Goal: Transaction & Acquisition: Purchase product/service

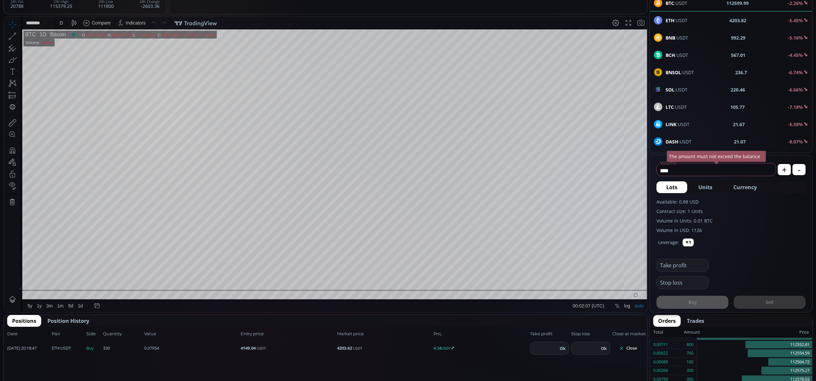
scroll to position [180, 0]
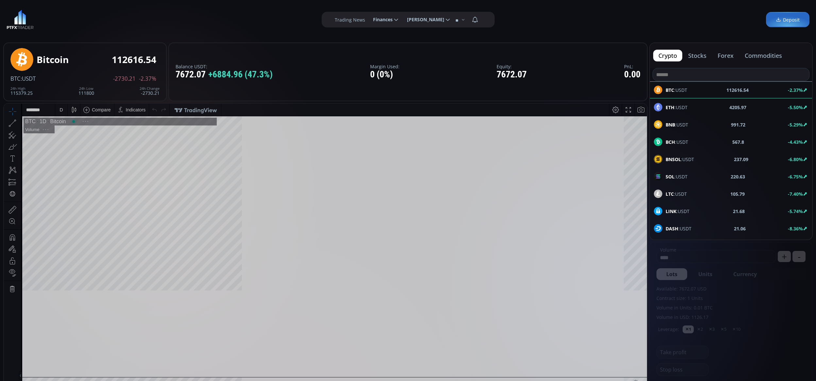
scroll to position [93, 0]
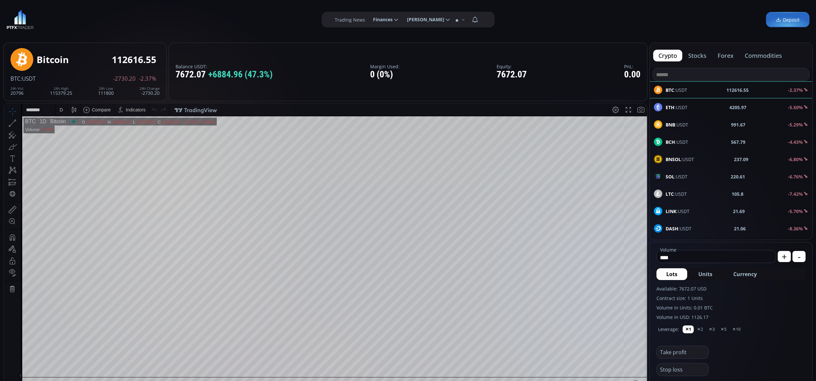
click at [679, 109] on span "ETH :USDT" at bounding box center [677, 107] width 22 height 7
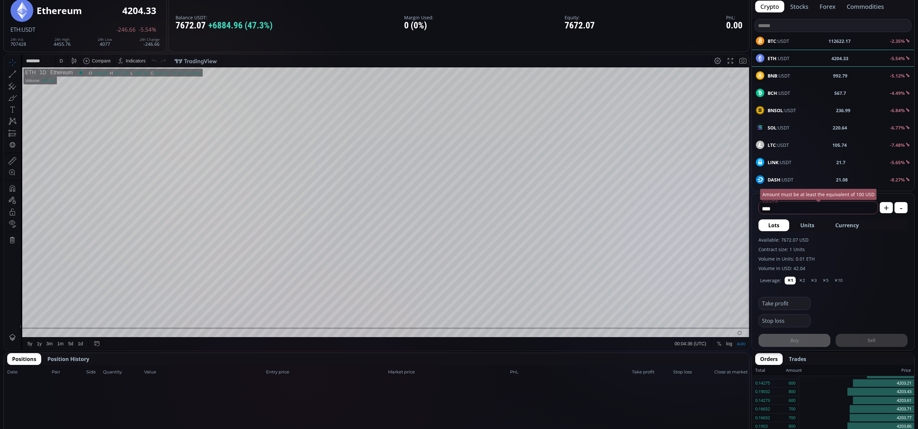
scroll to position [49, 0]
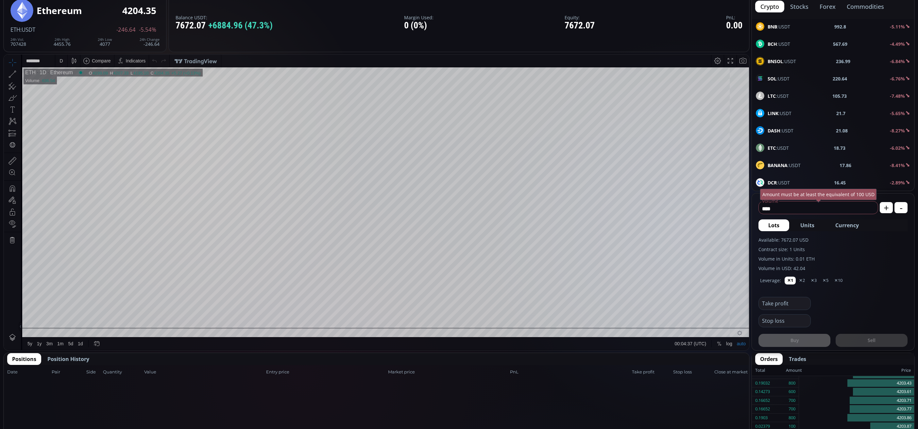
click at [784, 74] on div "SOL :USDT 220.64 -6.76%" at bounding box center [833, 78] width 162 height 17
click at [56, 61] on div "D" at bounding box center [61, 61] width 12 height 12
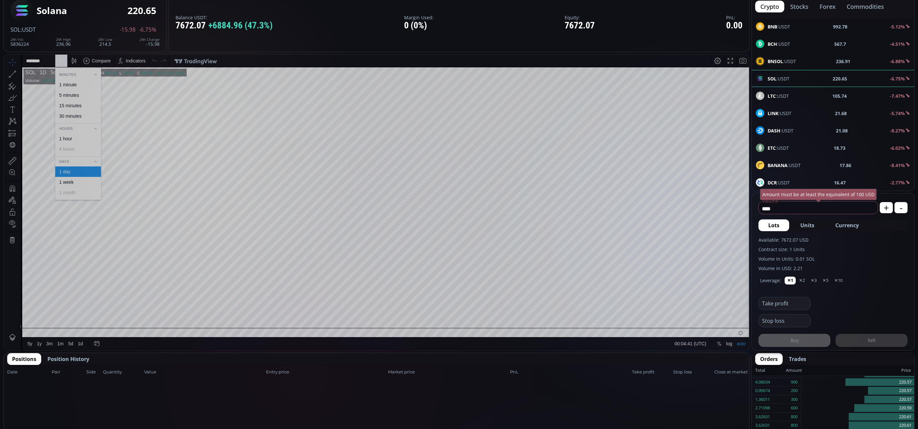
click at [70, 84] on div "1 minute" at bounding box center [68, 84] width 18 height 5
click at [805, 117] on div "LINK :USDT 21.67 -5.78%" at bounding box center [833, 113] width 154 height 9
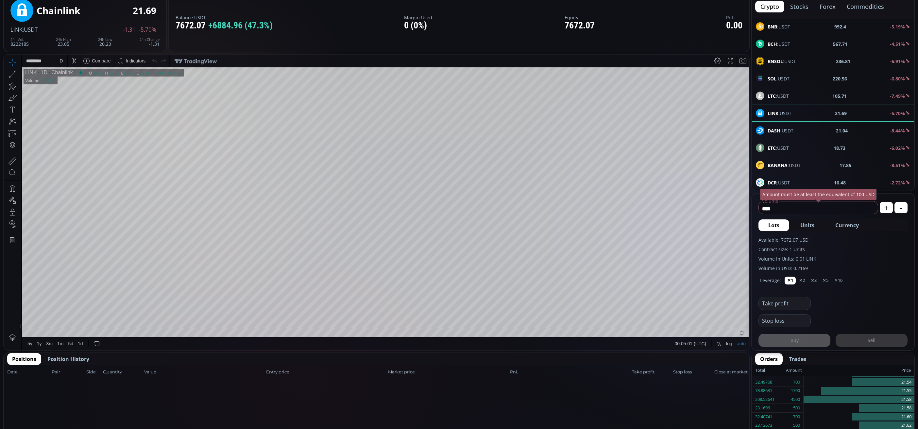
click at [61, 59] on div "D" at bounding box center [61, 60] width 3 height 5
click at [74, 84] on div "1 minute" at bounding box center [68, 84] width 18 height 5
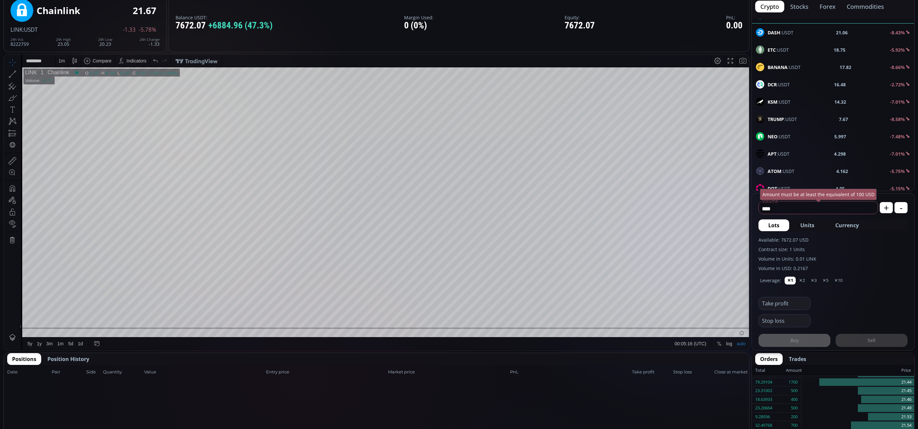
scroll to position [294, 0]
click at [810, 63] on div "XRP :USDT 2.8501 -4.12%" at bounding box center [833, 58] width 154 height 9
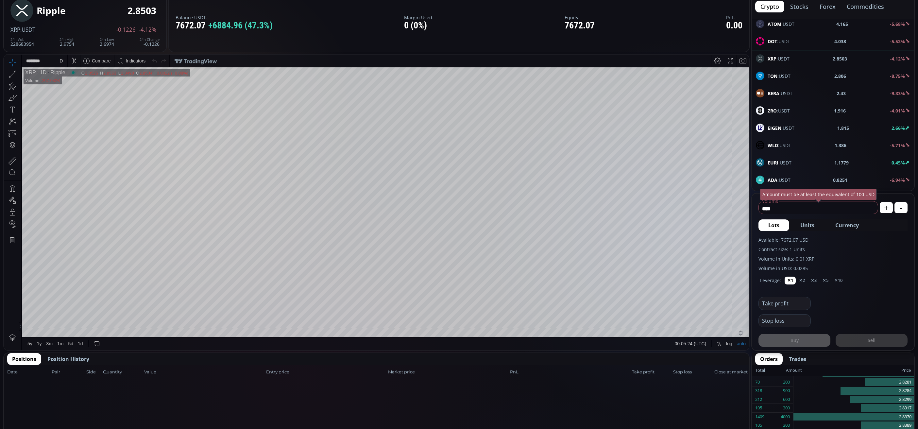
click at [61, 63] on div "D" at bounding box center [61, 60] width 3 height 5
click at [68, 79] on div "1 minute" at bounding box center [78, 84] width 46 height 10
click at [816, 114] on div "EURI :USDT 1.1779 0.45%" at bounding box center [833, 113] width 162 height 17
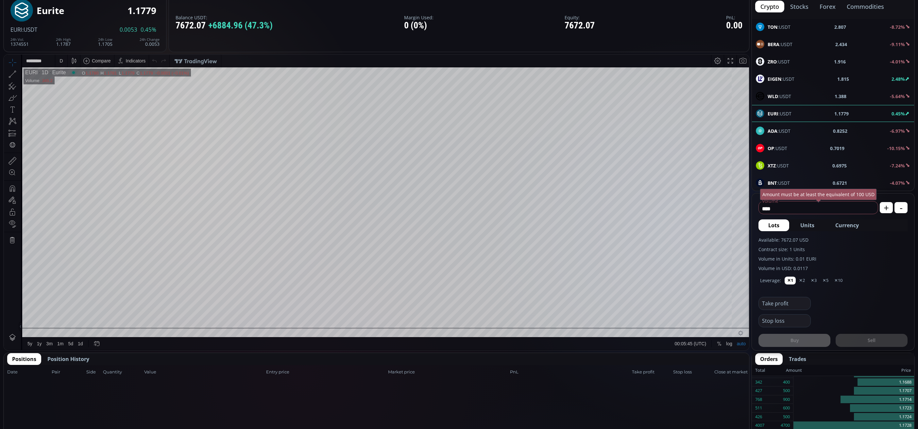
click at [63, 64] on div "D" at bounding box center [62, 61] width 6 height 12
click at [66, 79] on div "1 minute" at bounding box center [78, 84] width 46 height 10
click at [59, 62] on div "1 m" at bounding box center [62, 60] width 6 height 5
click at [82, 93] on div "5 minutes" at bounding box center [78, 95] width 40 height 5
click at [816, 157] on div "OP :USDT 0.7017 -10.21%" at bounding box center [833, 148] width 162 height 17
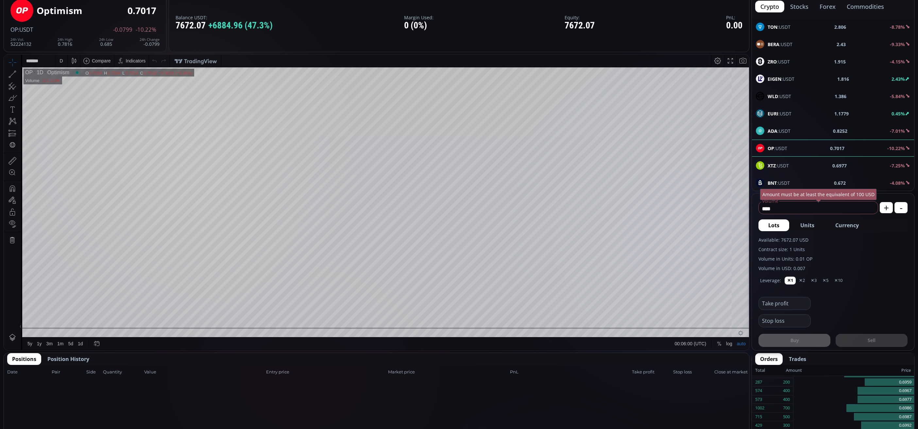
click at [61, 60] on div "D" at bounding box center [61, 60] width 3 height 5
click at [70, 90] on div "5 minutes" at bounding box center [78, 95] width 46 height 10
click at [60, 59] on div "5 m" at bounding box center [62, 60] width 6 height 5
click at [70, 85] on div "1 minute" at bounding box center [68, 84] width 18 height 5
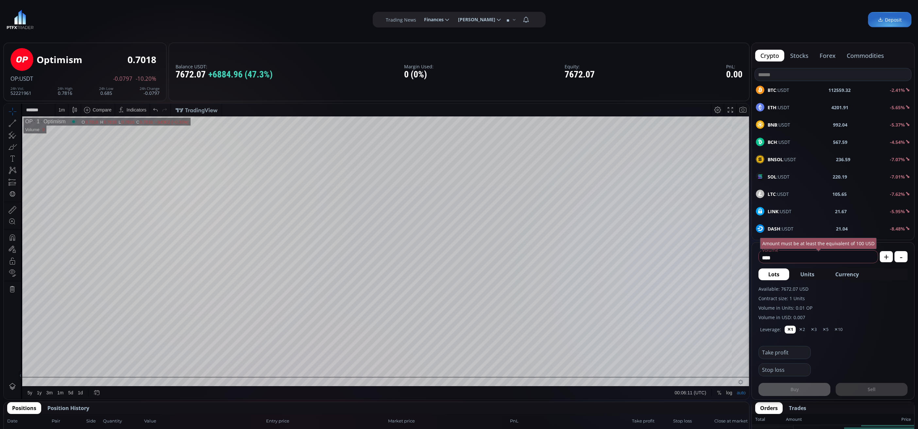
click at [785, 97] on div "BTC :USDT 112559.32 -2.41%" at bounding box center [833, 89] width 162 height 17
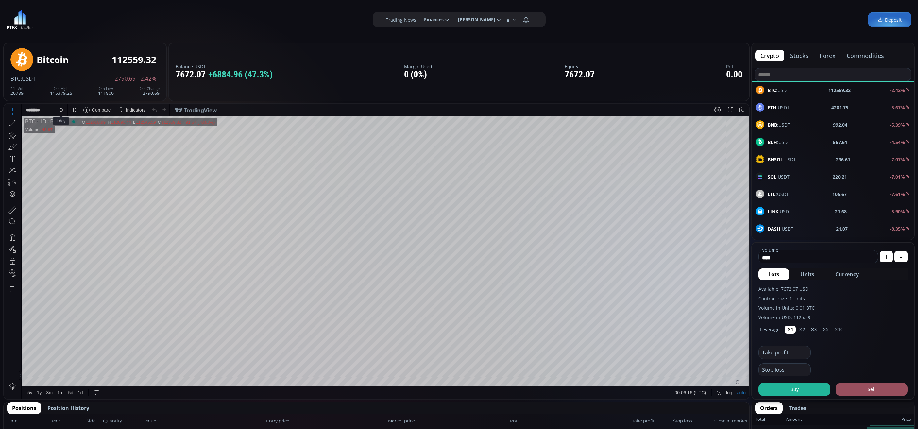
click at [61, 106] on div "D" at bounding box center [62, 110] width 6 height 12
click at [69, 129] on div "1 minute" at bounding box center [78, 134] width 46 height 10
click at [795, 115] on div "ETH :USDT 4202.87 -5.63%" at bounding box center [833, 107] width 162 height 17
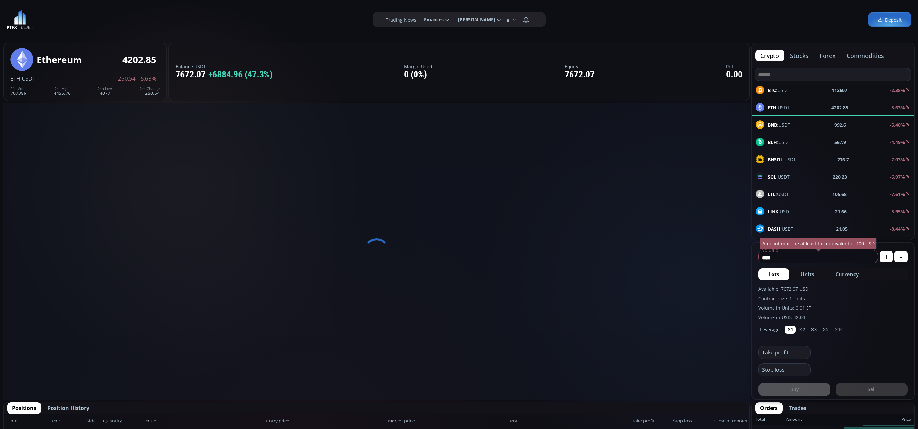
click at [795, 127] on div "BNB :USDT 992.6 -5.40%" at bounding box center [833, 124] width 154 height 9
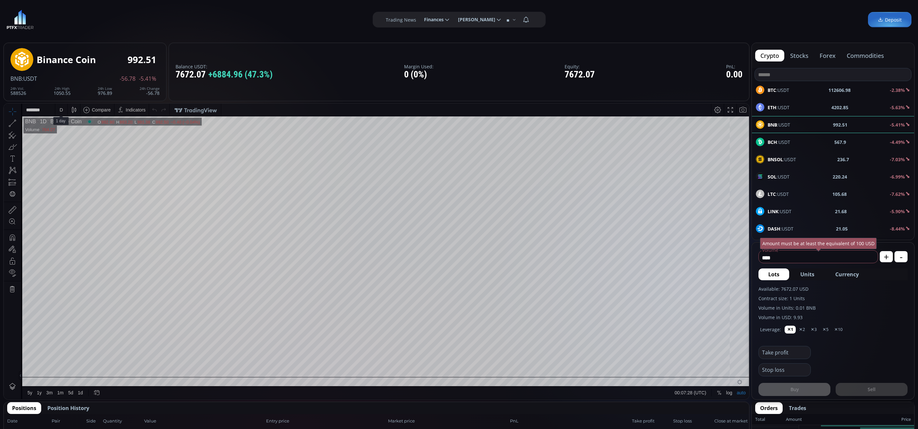
click at [59, 107] on div "D" at bounding box center [62, 110] width 6 height 12
click at [78, 132] on div "1 minute" at bounding box center [78, 133] width 40 height 5
click at [793, 182] on div "SOL :USDT 220.23 -7.03%" at bounding box center [833, 176] width 162 height 17
click at [63, 114] on div "D" at bounding box center [62, 110] width 6 height 12
click at [73, 134] on div "1 minute" at bounding box center [68, 133] width 18 height 5
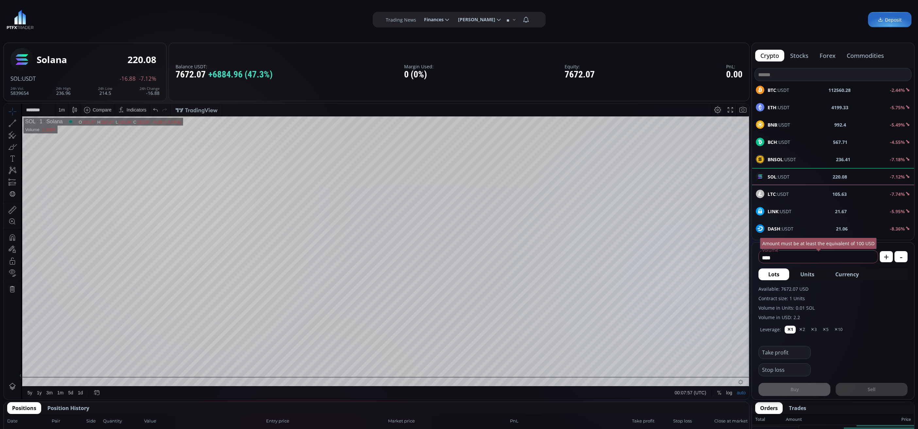
click at [768, 198] on span "LTC :USDT" at bounding box center [778, 194] width 21 height 7
click at [60, 105] on div "D" at bounding box center [62, 110] width 6 height 12
click at [73, 133] on div "1 minute" at bounding box center [68, 133] width 18 height 5
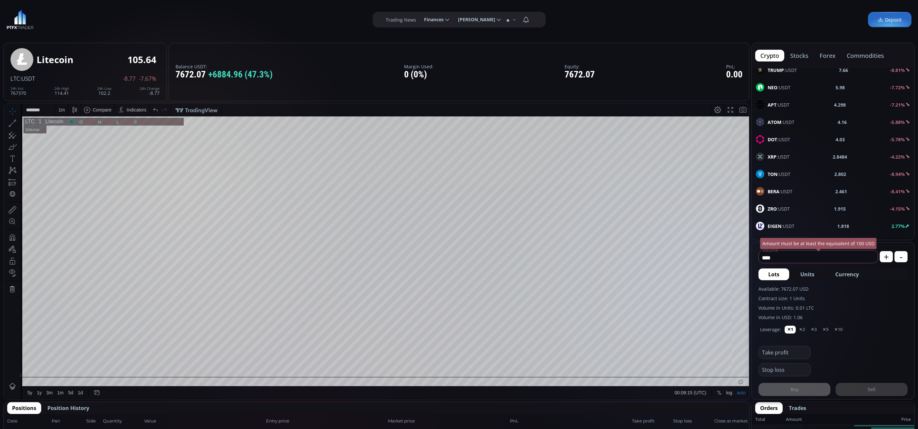
scroll to position [294, 0]
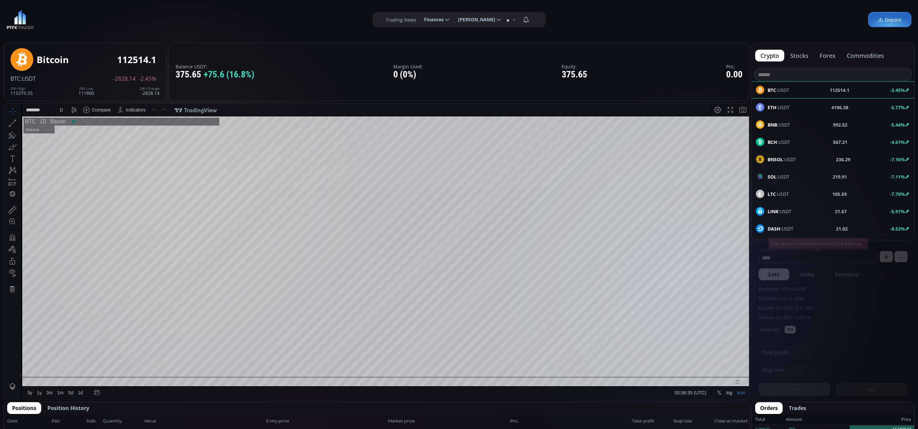
scroll to position [94, 0]
click at [764, 112] on div "ETH :USDT 4196.38 -5.77%" at bounding box center [833, 107] width 162 height 17
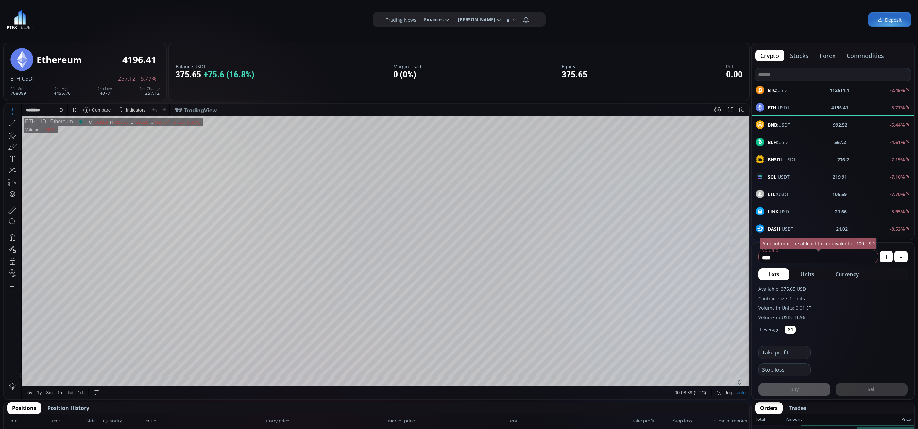
click at [844, 271] on span "Currency" at bounding box center [848, 274] width 24 height 8
click at [838, 318] on label "Volume in USD: 41.9641" at bounding box center [833, 317] width 149 height 7
click at [59, 109] on div "D" at bounding box center [62, 110] width 6 height 12
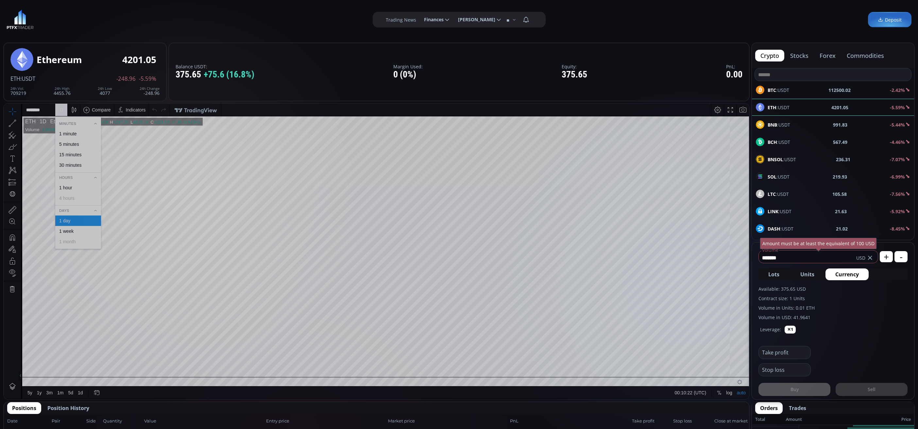
click at [849, 340] on div "Leverage: ✕1" at bounding box center [833, 331] width 149 height 21
click at [793, 261] on input "*******" at bounding box center [807, 257] width 97 height 10
click at [813, 389] on div "Buy Sell" at bounding box center [833, 386] width 149 height 20
click at [788, 252] on input "***" at bounding box center [807, 257] width 97 height 10
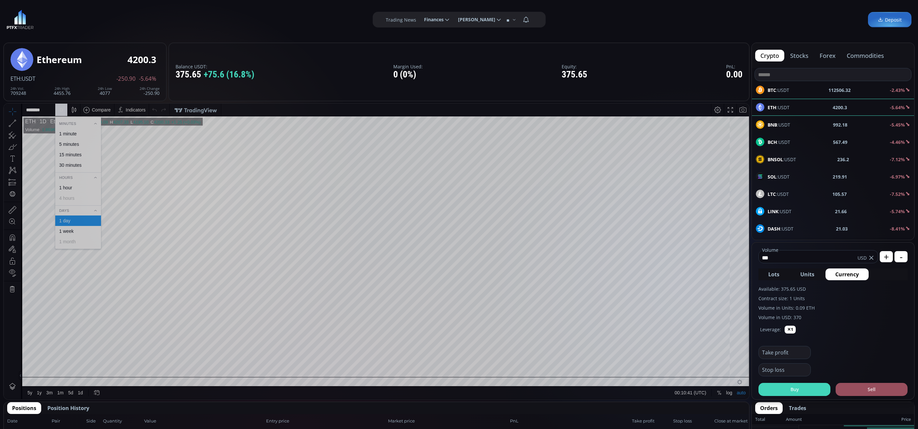
type input "***"
click at [796, 393] on button "Buy" at bounding box center [795, 389] width 72 height 13
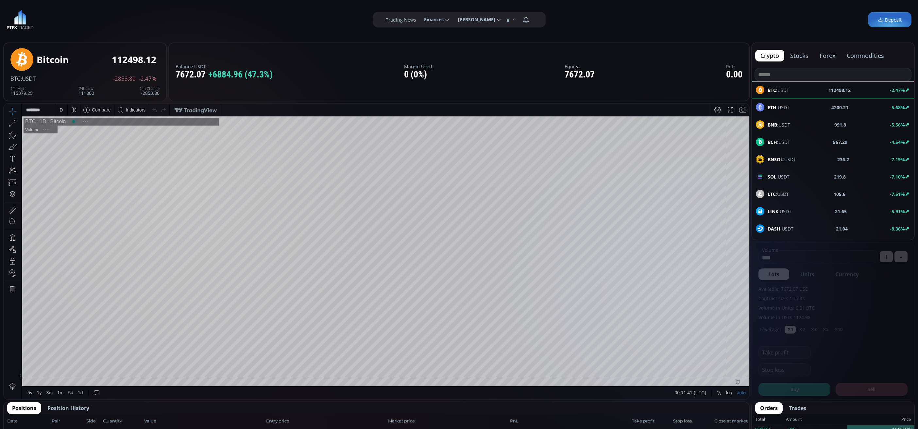
scroll to position [94, 0]
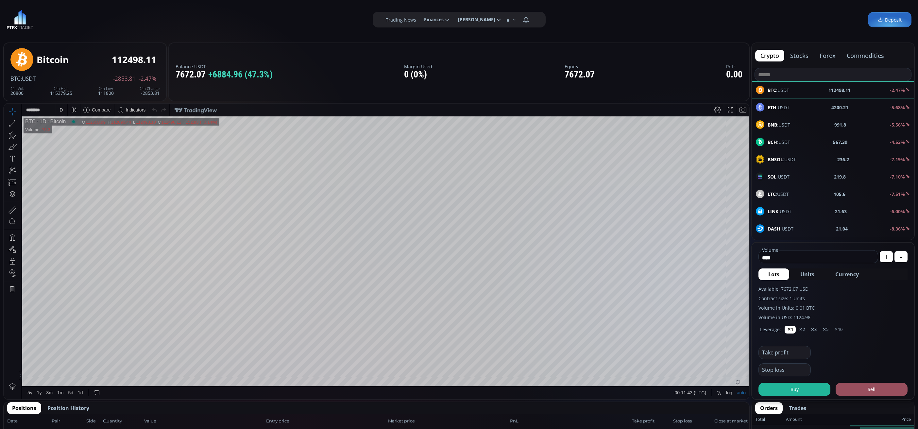
click at [808, 103] on div "ETH :USDT 4200.21 -5.68%" at bounding box center [833, 107] width 154 height 9
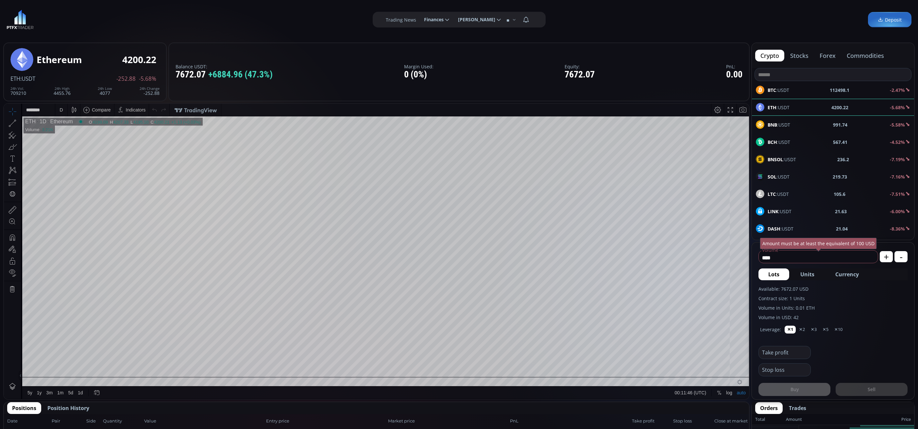
click at [61, 106] on div "D" at bounding box center [62, 110] width 6 height 12
click at [80, 129] on div "1 minute" at bounding box center [78, 134] width 46 height 10
click at [844, 275] on span "Currency" at bounding box center [848, 274] width 24 height 8
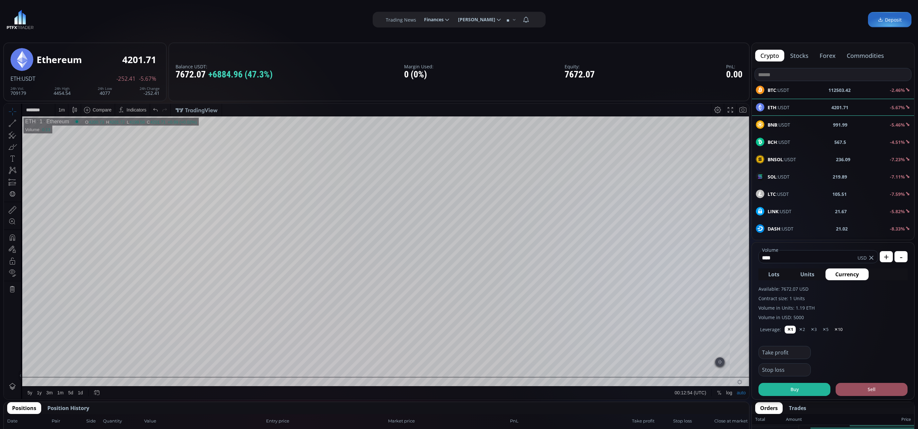
type input "****"
click at [841, 328] on button "✕10" at bounding box center [838, 330] width 13 height 8
click at [811, 393] on button "Buy" at bounding box center [795, 389] width 72 height 13
